Goal: Information Seeking & Learning: Learn about a topic

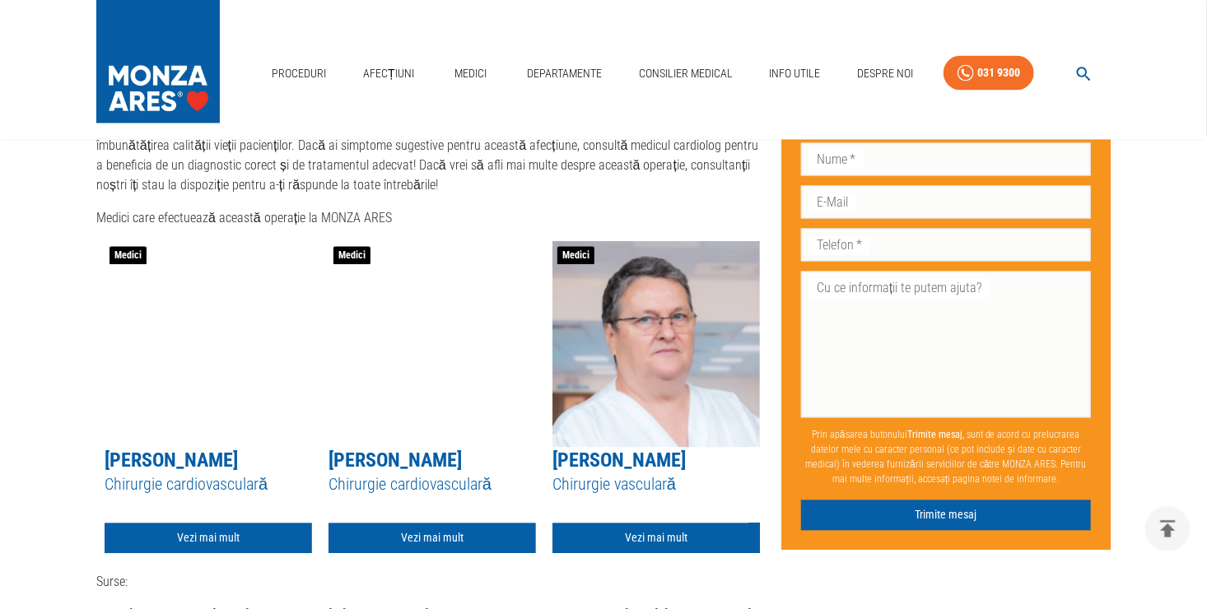
scroll to position [4445, 0]
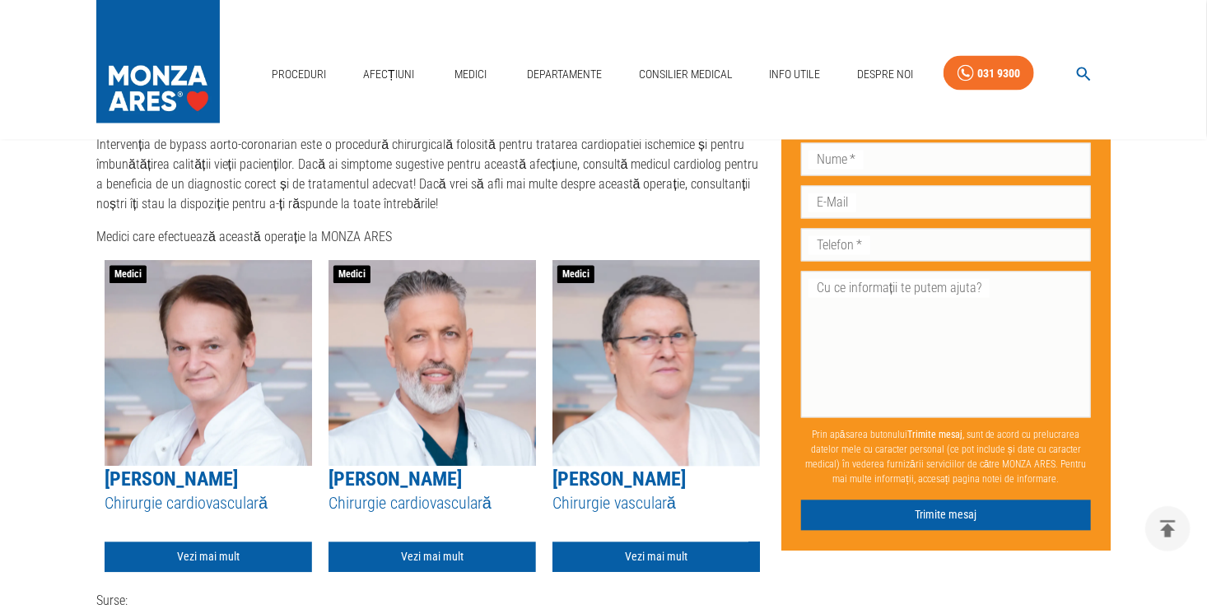
click at [198, 472] on link "[PERSON_NAME]" at bounding box center [171, 479] width 133 height 23
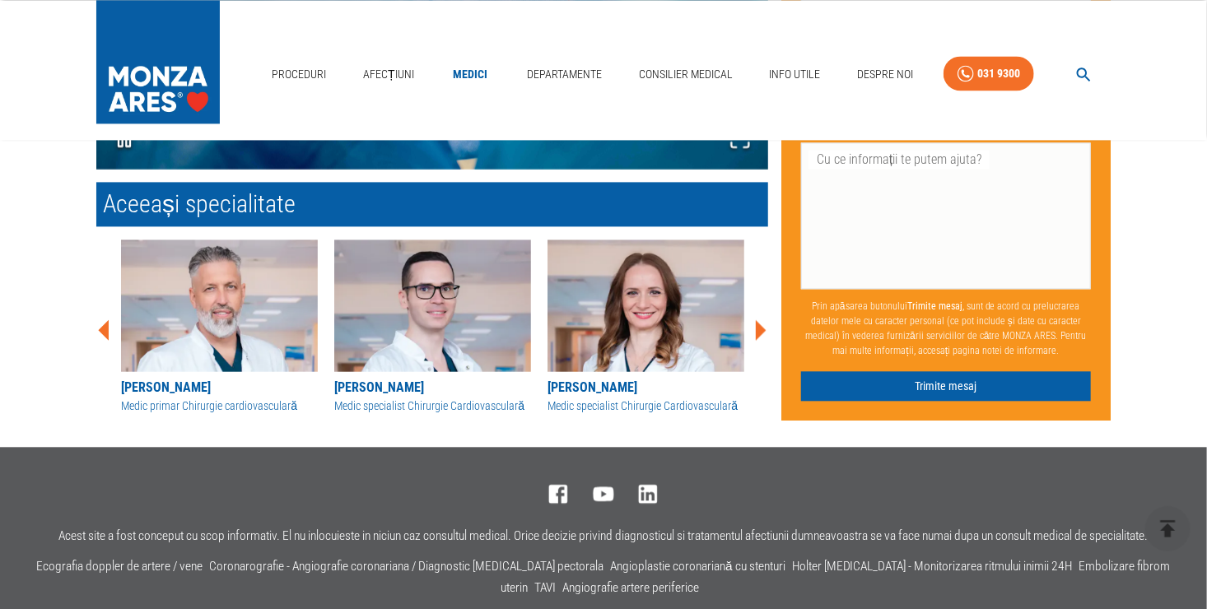
scroll to position [1634, 0]
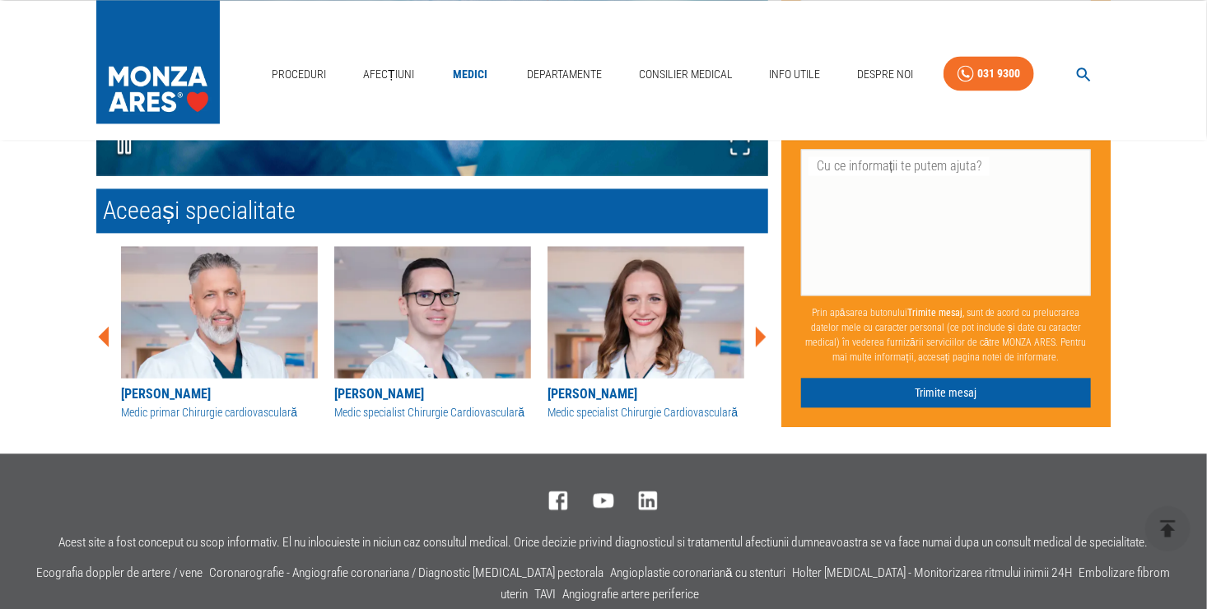
click at [162, 412] on div "Medic primar Chirurgie cardiovasculară" at bounding box center [219, 412] width 197 height 17
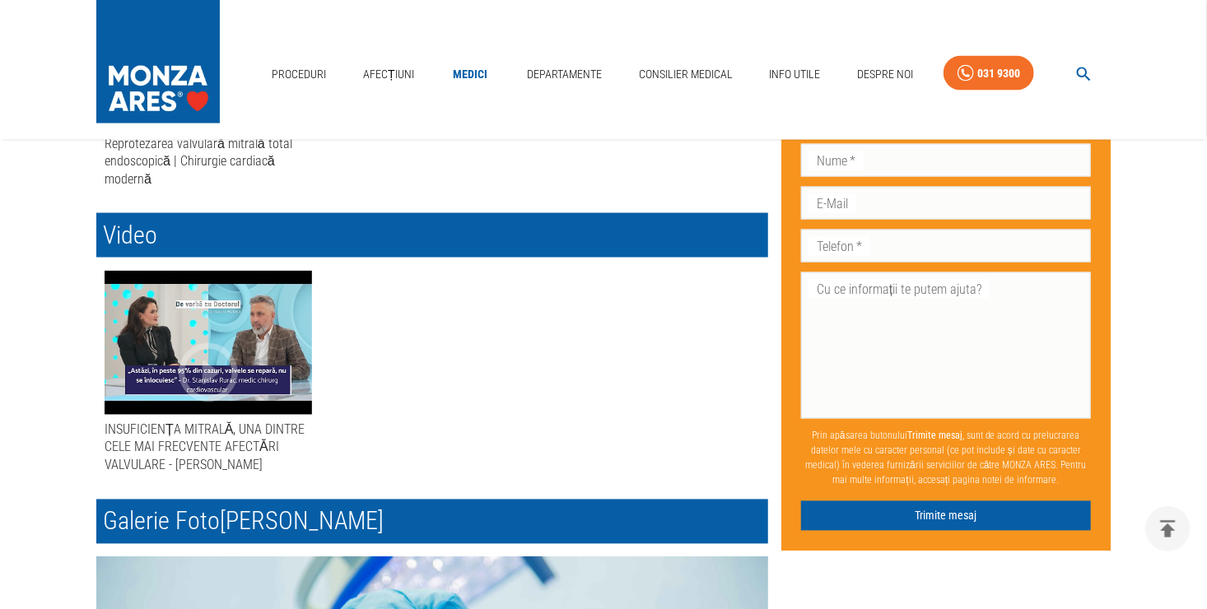
scroll to position [1317, 0]
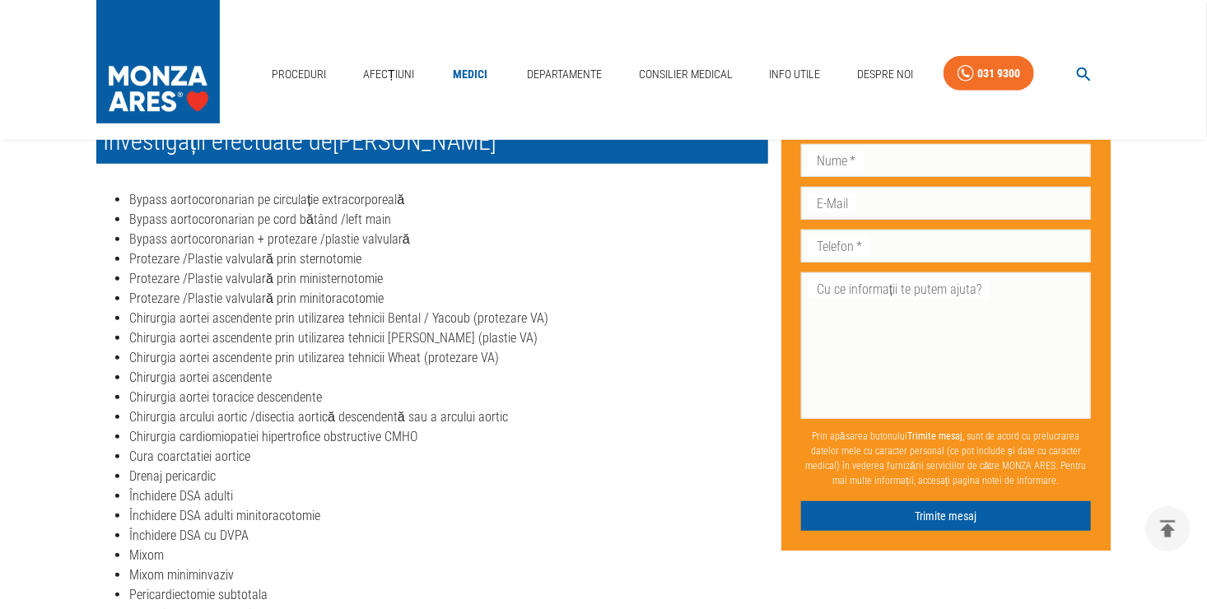
scroll to position [152, 0]
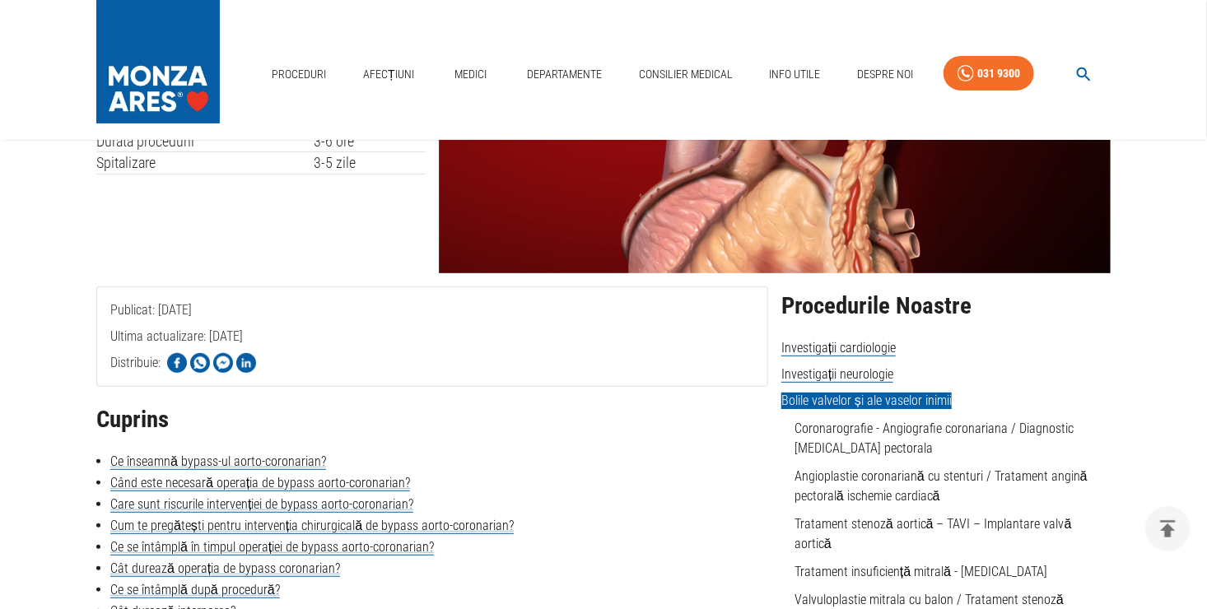
scroll to position [4445, 0]
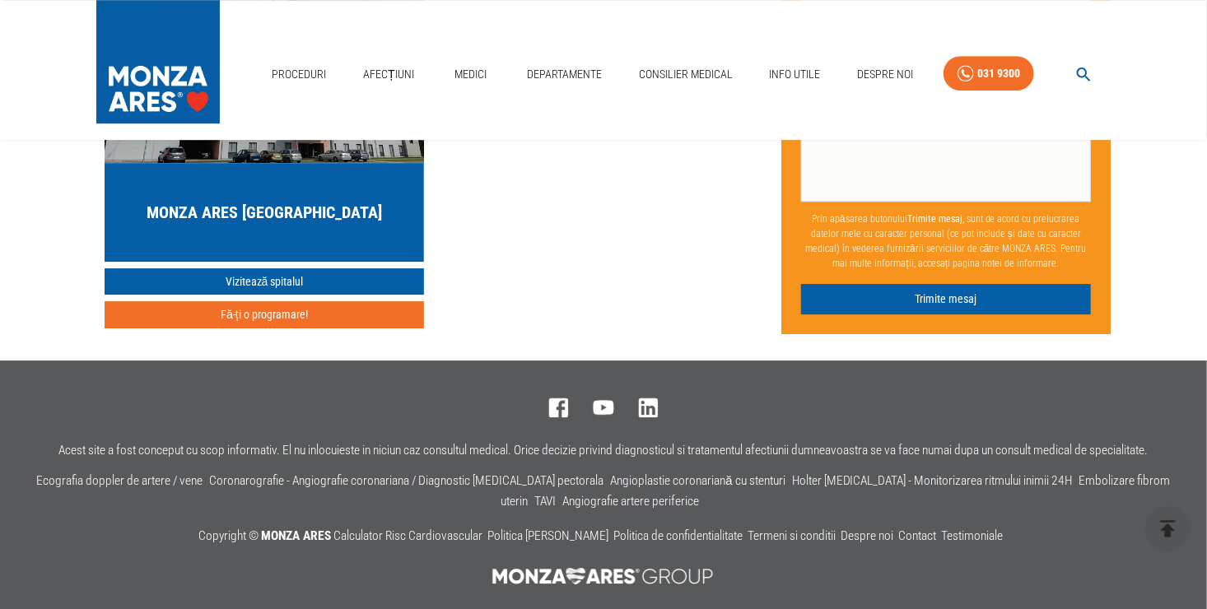
scroll to position [5433, 0]
